Goal: Entertainment & Leisure: Consume media (video, audio)

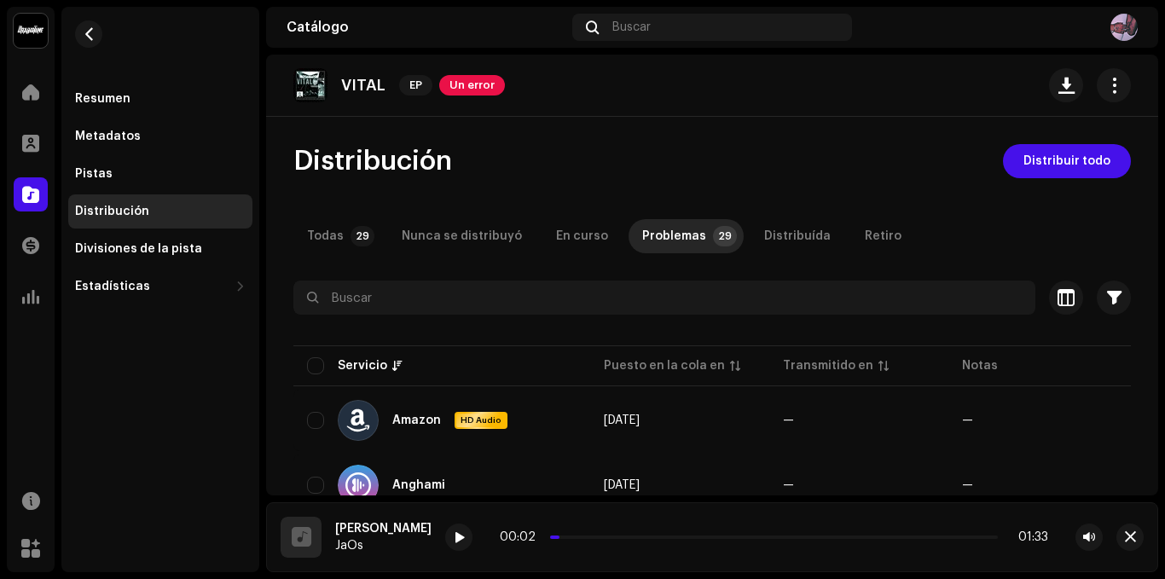
click at [319, 78] on img at bounding box center [310, 85] width 34 height 34
click at [362, 86] on p "VITAL" at bounding box center [363, 86] width 44 height 18
click at [165, 91] on div "Resumen" at bounding box center [160, 99] width 184 height 34
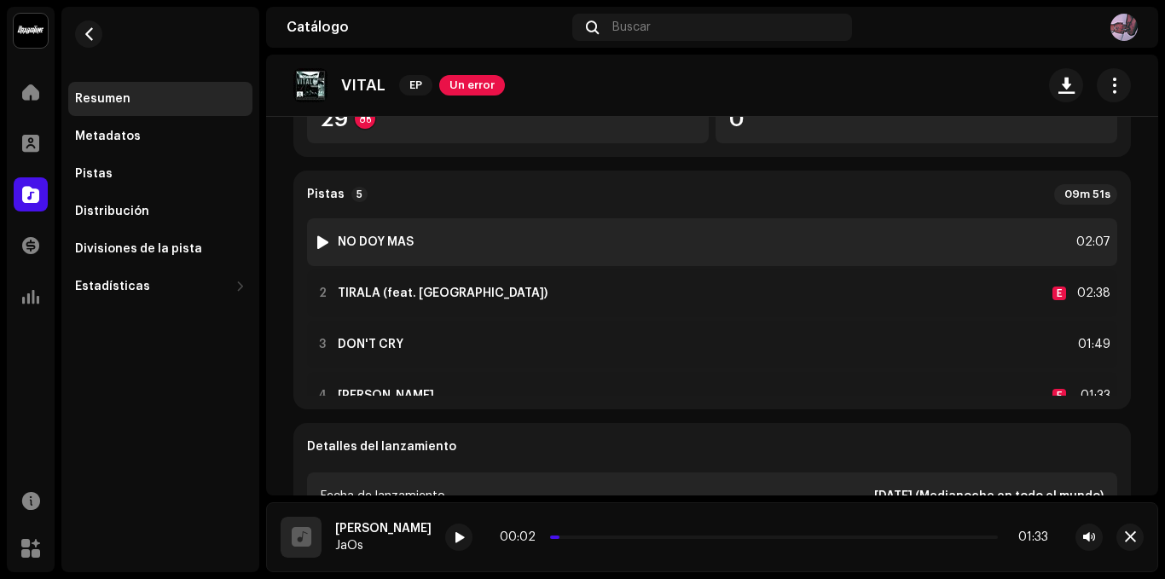
click at [324, 243] on div at bounding box center [322, 242] width 13 height 14
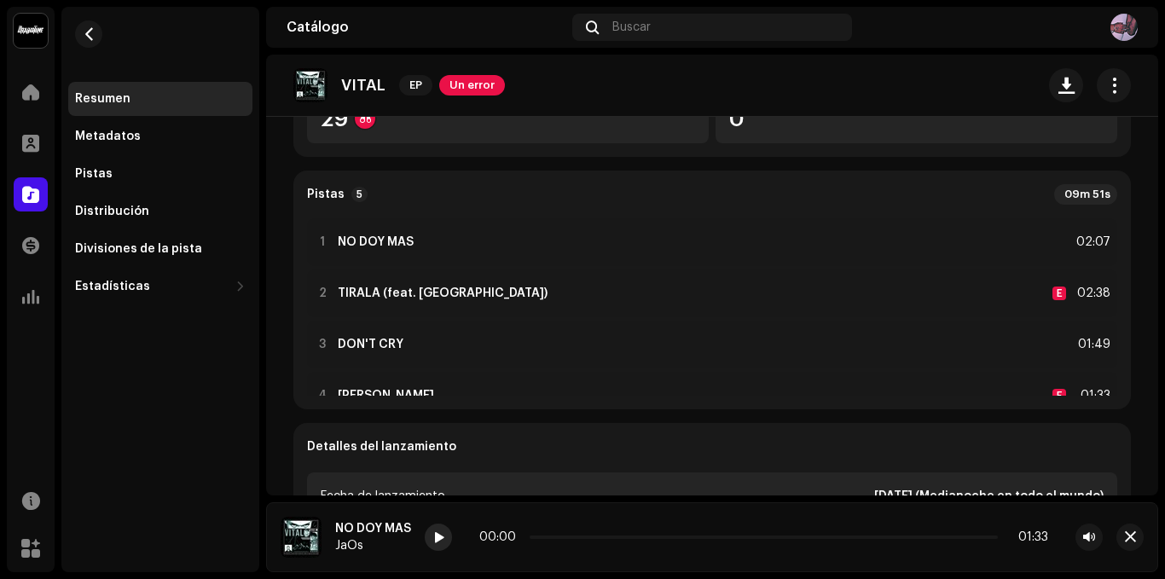
click at [438, 535] on span at bounding box center [438, 538] width 10 height 14
drag, startPoint x: 573, startPoint y: 535, endPoint x: 554, endPoint y: 521, distance: 23.7
click at [552, 514] on div "NO DOY MÁS JaOs 00:00 01:33" at bounding box center [712, 537] width 892 height 70
click at [569, 537] on p-slider at bounding box center [763, 536] width 468 height 3
click at [435, 535] on span at bounding box center [438, 538] width 10 height 14
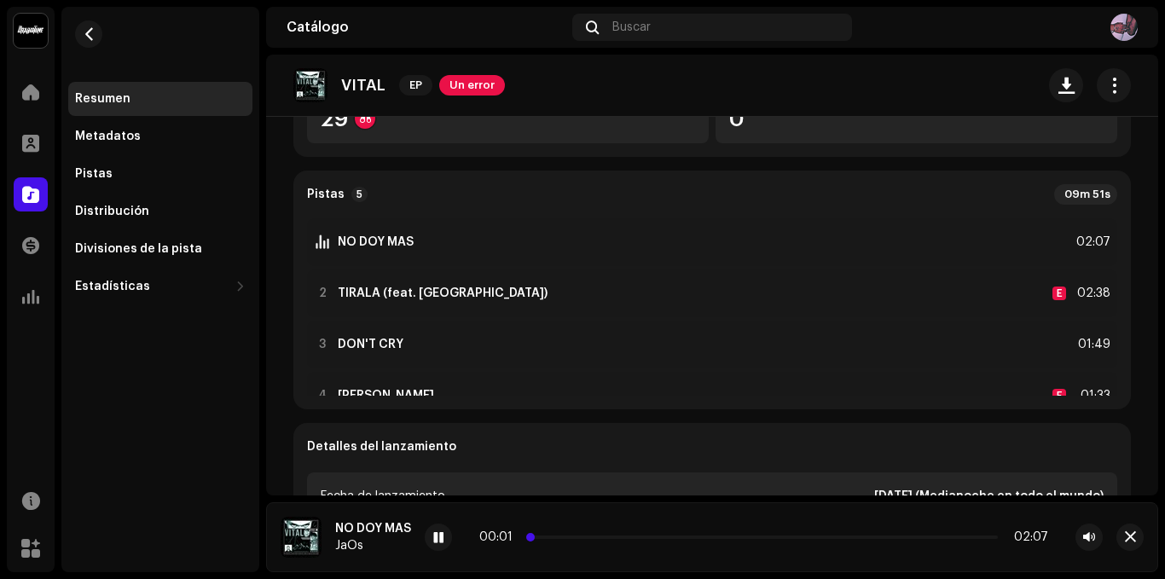
click at [563, 537] on p-slider at bounding box center [763, 536] width 468 height 3
click at [435, 536] on span at bounding box center [438, 538] width 10 height 14
click at [448, 534] on div at bounding box center [438, 537] width 27 height 27
click at [614, 537] on p-slider at bounding box center [763, 536] width 468 height 3
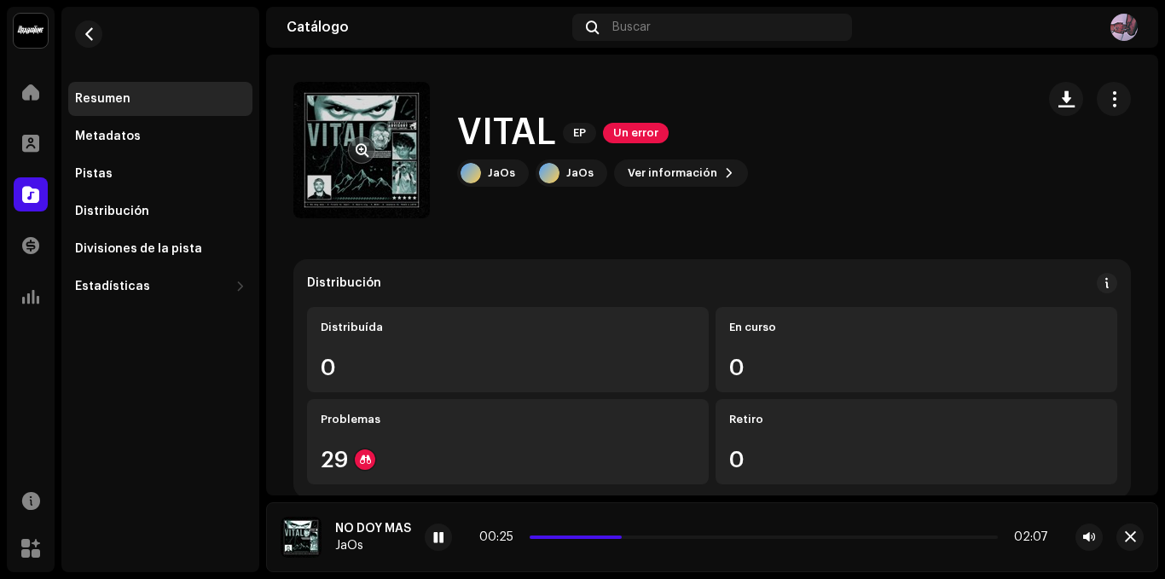
click at [330, 111] on re-a-cover at bounding box center [361, 150] width 136 height 136
click at [365, 149] on span "button" at bounding box center [362, 150] width 13 height 14
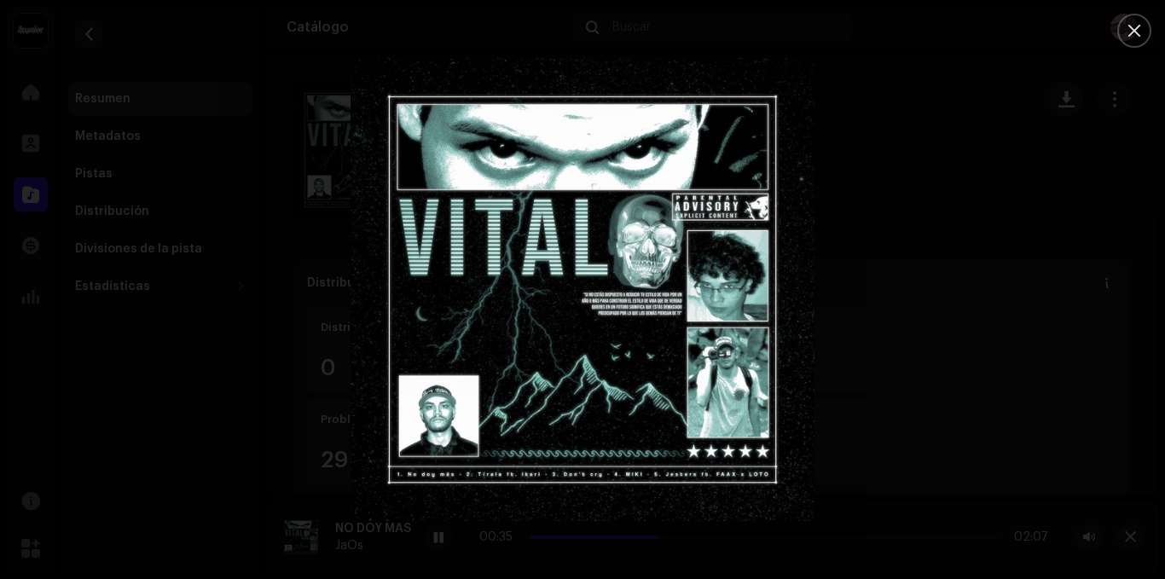
click at [894, 241] on div at bounding box center [582, 289] width 1165 height 579
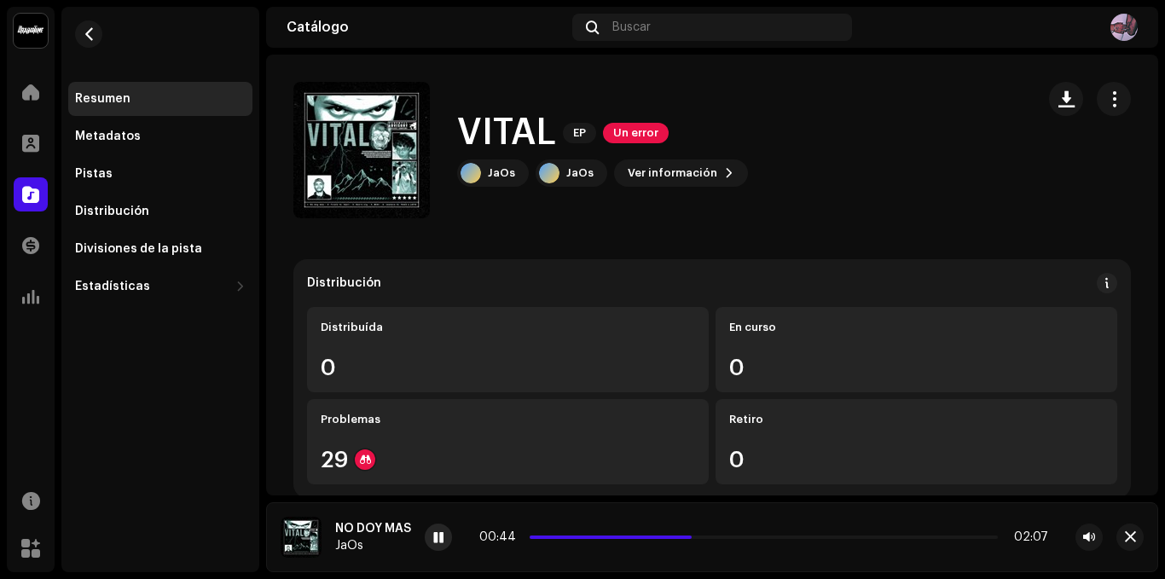
click at [438, 530] on div at bounding box center [438, 537] width 27 height 27
